Goal: Information Seeking & Learning: Learn about a topic

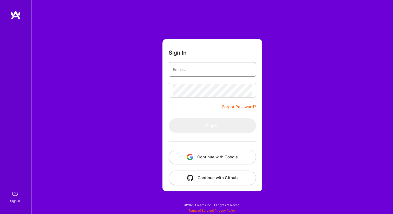
type input "[EMAIL_ADDRESS][DOMAIN_NAME]"
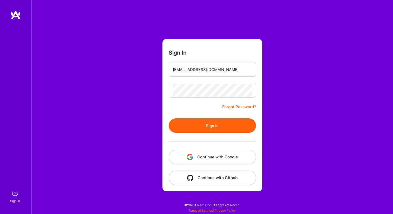
click at [219, 126] on button "Sign In" at bounding box center [212, 125] width 87 height 15
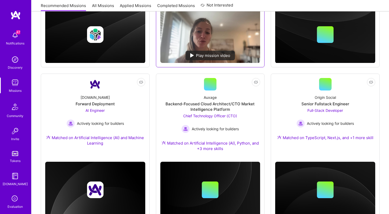
scroll to position [215, 0]
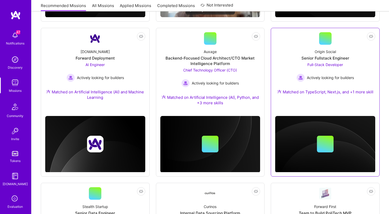
click at [345, 60] on div "Senior Fullstack Engineer" at bounding box center [326, 57] width 48 height 5
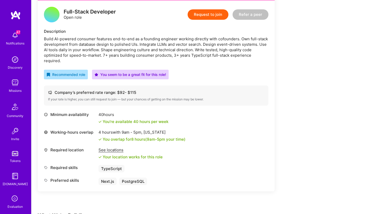
scroll to position [129, 0]
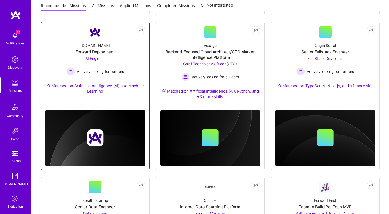
scroll to position [222, 0]
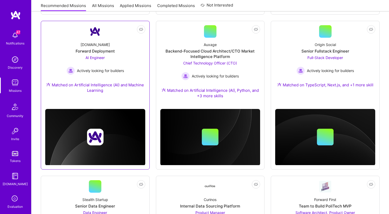
click at [97, 43] on div "[DOMAIN_NAME]" at bounding box center [95, 44] width 29 height 5
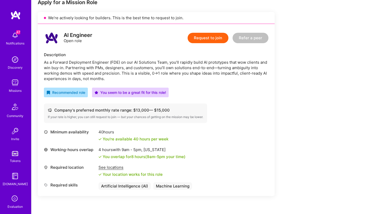
scroll to position [111, 0]
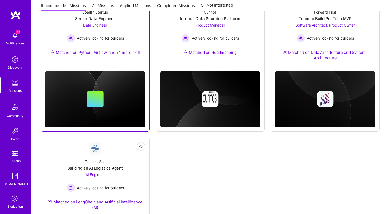
scroll to position [416, 0]
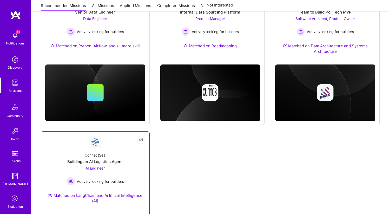
click at [106, 161] on div "Building an AI Logistics Agent" at bounding box center [95, 161] width 56 height 5
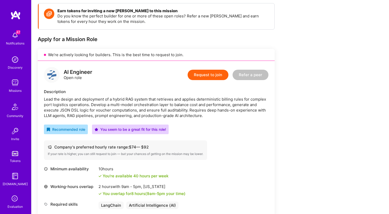
scroll to position [85, 0]
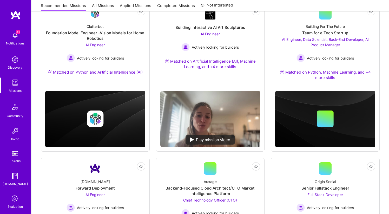
scroll to position [416, 0]
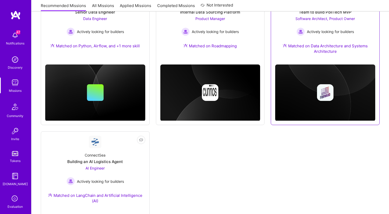
click at [323, 30] on span "Actively looking for builders" at bounding box center [330, 31] width 47 height 5
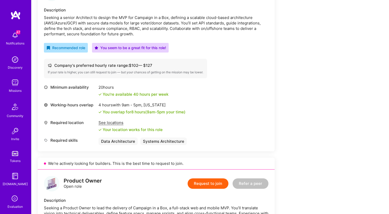
scroll to position [131, 0]
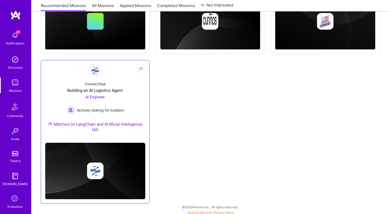
scroll to position [486, 0]
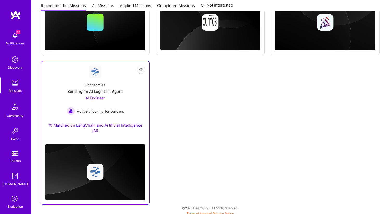
click at [115, 84] on div "ConnectSea Building an AI Logistics Agent AI Engineer Actively looking for buil…" at bounding box center [95, 109] width 100 height 62
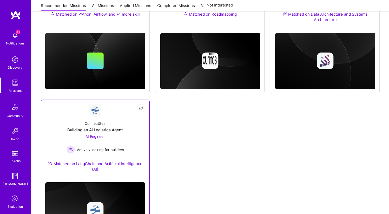
scroll to position [450, 0]
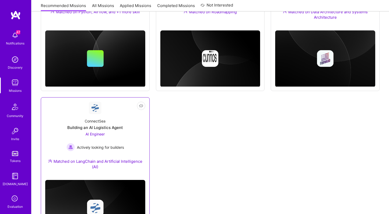
click at [101, 124] on div "ConnectSea Building an AI Logistics Agent AI Engineer Actively looking for buil…" at bounding box center [95, 145] width 100 height 62
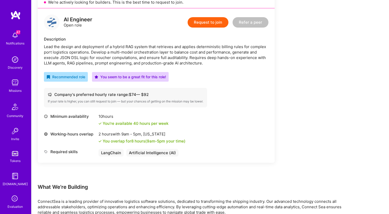
scroll to position [128, 0]
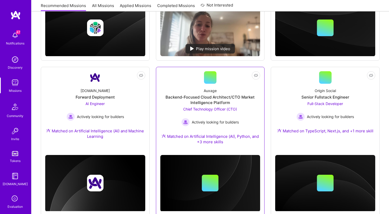
scroll to position [160, 0]
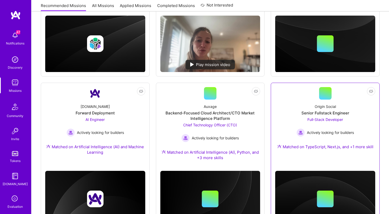
click at [297, 100] on div "Origin Social Senior Fullstack Engineer Full-Stack Developer Actively looking f…" at bounding box center [325, 128] width 100 height 56
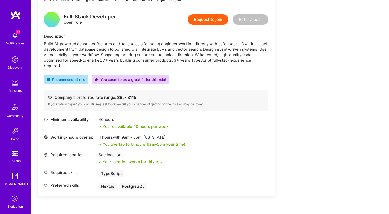
scroll to position [113, 0]
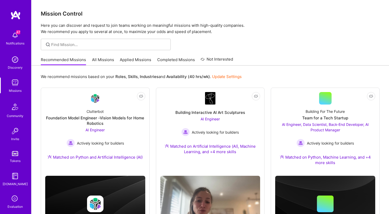
click at [214, 31] on p "Here you can discover and request to join teams working on meaningful missions …" at bounding box center [210, 28] width 339 height 12
click at [225, 26] on p "Here you can discover and request to join teams working on meaningful missions …" at bounding box center [210, 28] width 339 height 12
click at [181, 35] on p "Here you can discover and request to join teams working on meaningful missions …" at bounding box center [210, 28] width 339 height 12
click at [208, 15] on h3 "Mission Control" at bounding box center [210, 13] width 339 height 7
